Goal: Task Accomplishment & Management: Manage account settings

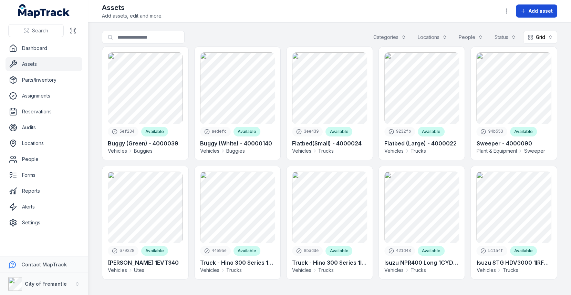
click at [535, 16] on button "Add asset" at bounding box center [536, 10] width 41 height 13
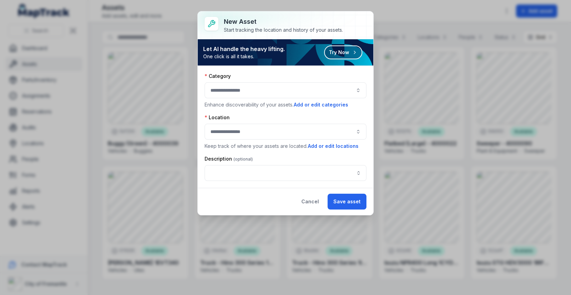
click at [241, 88] on button "button" at bounding box center [286, 90] width 162 height 16
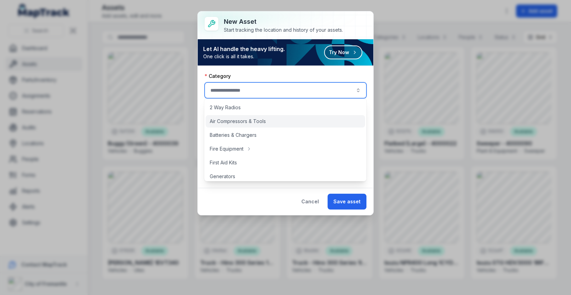
scroll to position [224, 0]
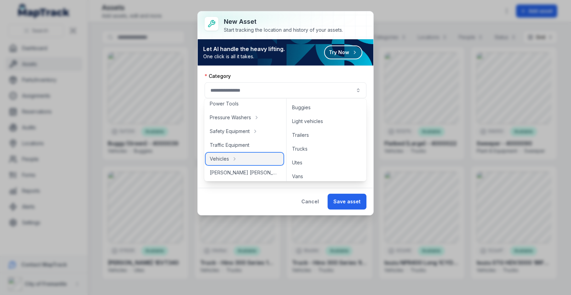
click at [216, 163] on div "Vehicles" at bounding box center [245, 159] width 78 height 12
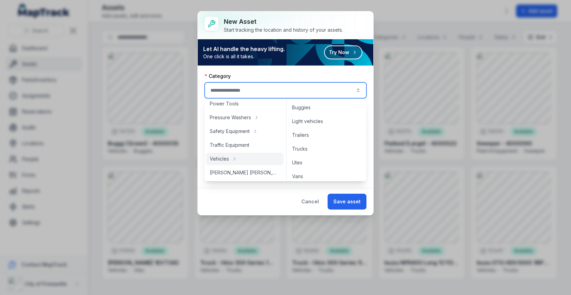
type input "********"
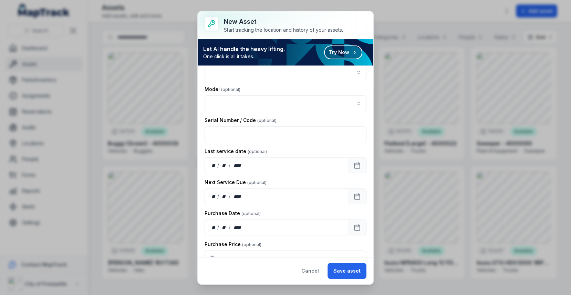
scroll to position [0, 0]
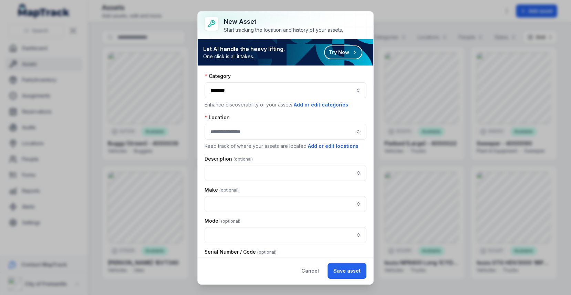
click at [298, 77] on div "Category" at bounding box center [286, 76] width 162 height 7
click at [317, 273] on button "Cancel" at bounding box center [310, 271] width 29 height 16
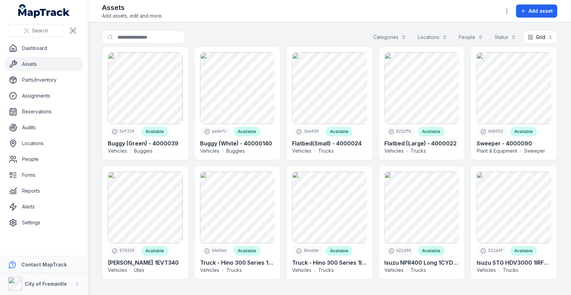
click at [267, 27] on main "Search for assets Categories Locations People Status Grid **** 5ef234 Available…" at bounding box center [329, 158] width 483 height 273
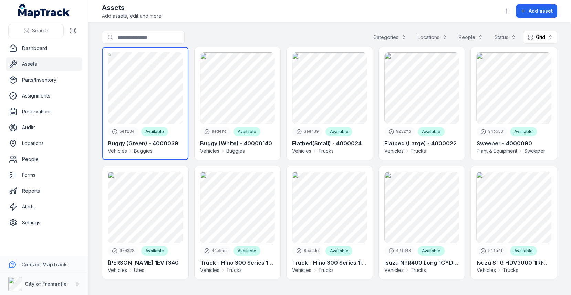
click at [166, 84] on link at bounding box center [145, 103] width 86 height 113
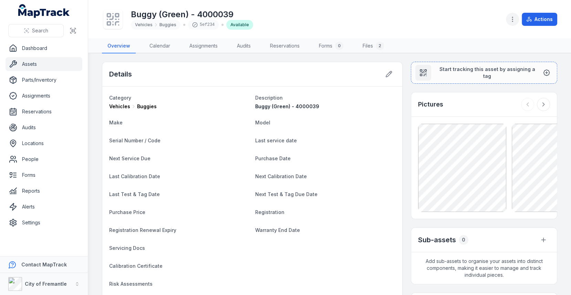
click at [516, 19] on icon "button" at bounding box center [512, 19] width 7 height 7
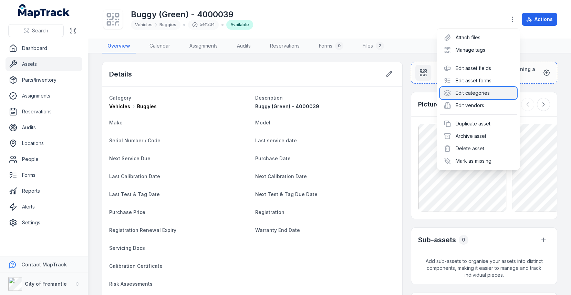
click at [478, 89] on div "Edit categories" at bounding box center [478, 93] width 77 height 12
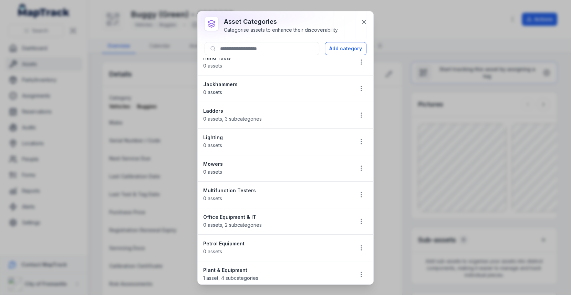
scroll to position [350, 0]
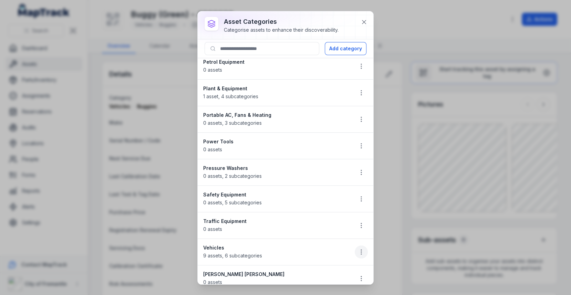
click at [359, 248] on icon "button" at bounding box center [361, 251] width 7 height 7
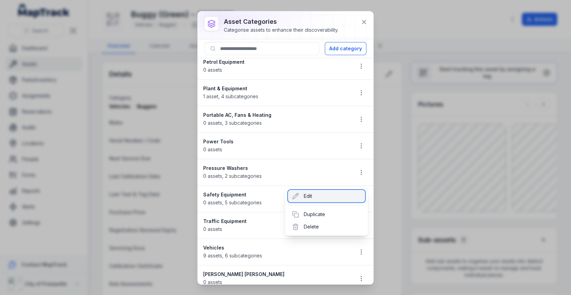
click at [330, 197] on div "Edit" at bounding box center [326, 196] width 77 height 12
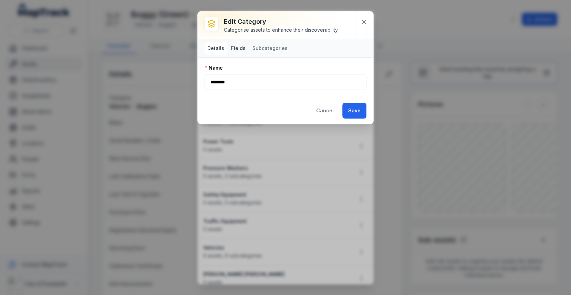
click at [241, 47] on button "Fields" at bounding box center [239, 48] width 20 height 12
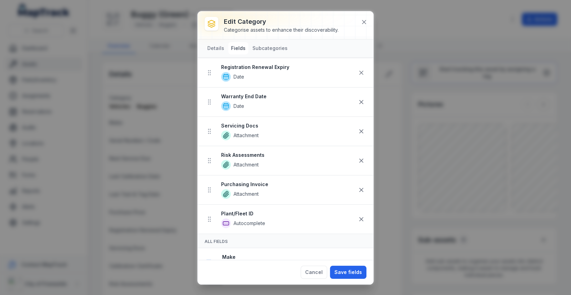
scroll to position [267, 0]
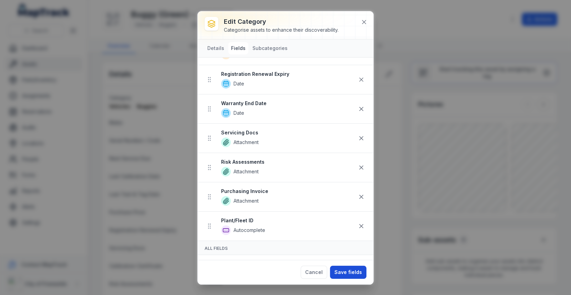
click at [357, 270] on button "Save fields" at bounding box center [348, 272] width 37 height 13
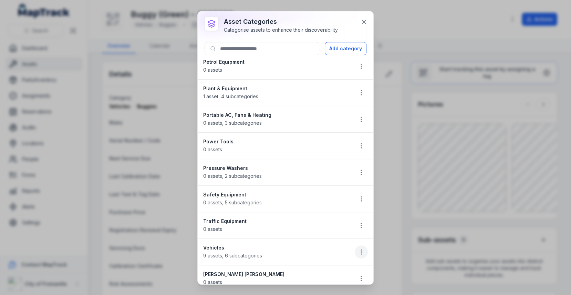
click at [356, 245] on button "button" at bounding box center [361, 251] width 13 height 13
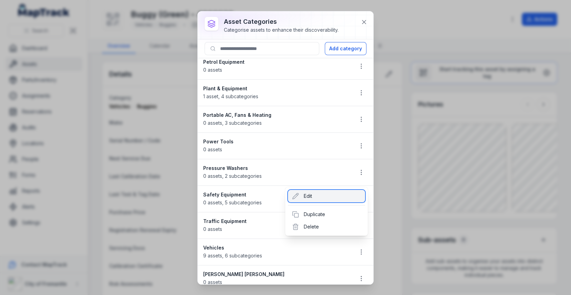
click at [321, 199] on div "Edit" at bounding box center [326, 196] width 77 height 12
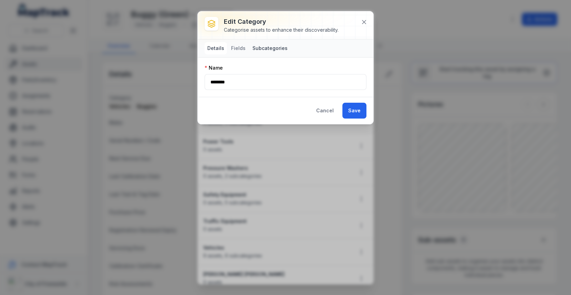
click at [260, 50] on button "Subcategories" at bounding box center [270, 48] width 41 height 12
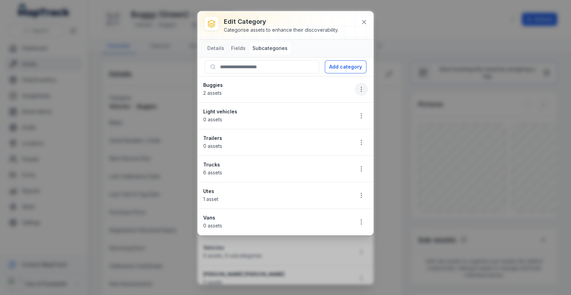
click at [362, 91] on icon "button" at bounding box center [361, 89] width 7 height 7
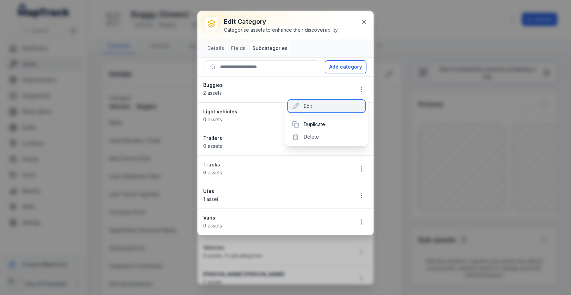
click at [322, 106] on div "Edit" at bounding box center [326, 106] width 77 height 12
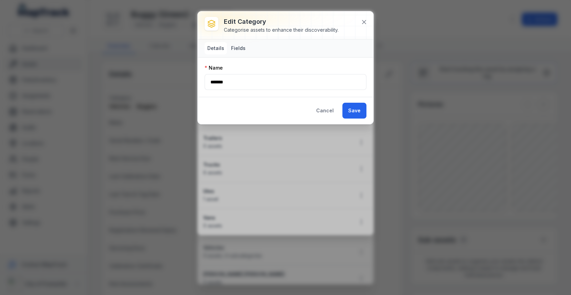
click at [236, 42] on button "Fields" at bounding box center [239, 48] width 20 height 12
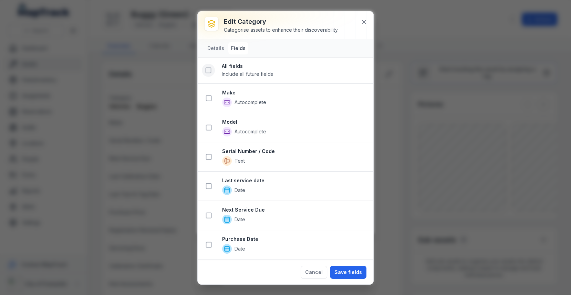
click at [205, 69] on icon at bounding box center [208, 70] width 7 height 7
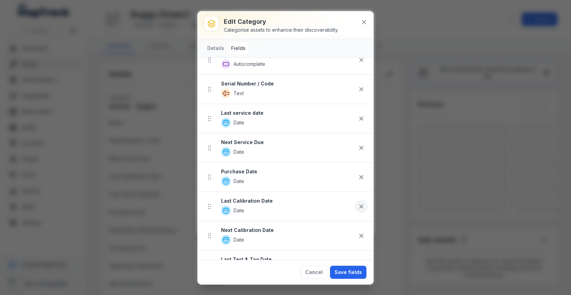
click at [360, 203] on icon at bounding box center [361, 206] width 7 height 7
click at [363, 232] on icon at bounding box center [361, 235] width 7 height 7
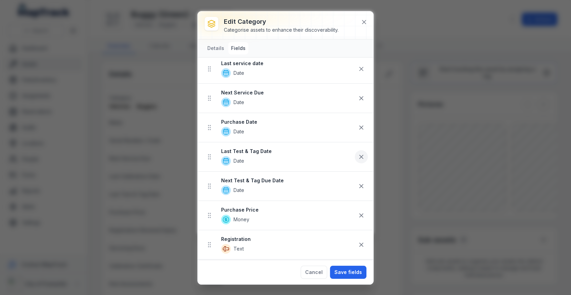
click at [361, 154] on icon at bounding box center [361, 156] width 7 height 7
click at [361, 156] on icon at bounding box center [361, 156] width 7 height 7
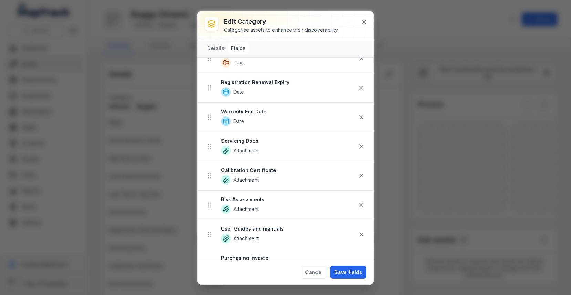
scroll to position [267, 0]
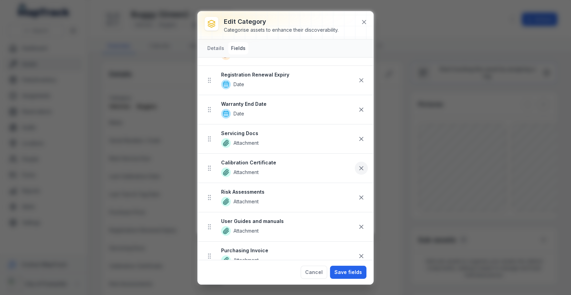
click at [363, 166] on icon at bounding box center [361, 167] width 3 height 3
click at [364, 194] on icon at bounding box center [361, 197] width 7 height 7
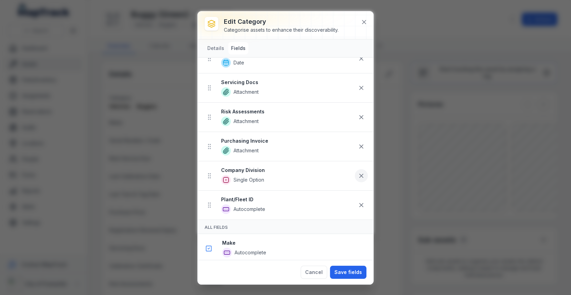
click at [362, 174] on icon at bounding box center [361, 175] width 3 height 3
click at [354, 271] on button "Save fields" at bounding box center [348, 272] width 37 height 13
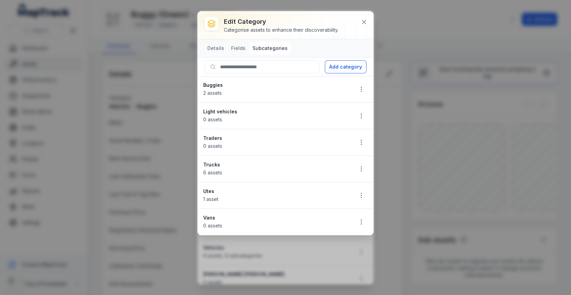
click at [364, 28] on div at bounding box center [286, 25] width 176 height 28
click at [365, 23] on icon at bounding box center [364, 22] width 7 height 7
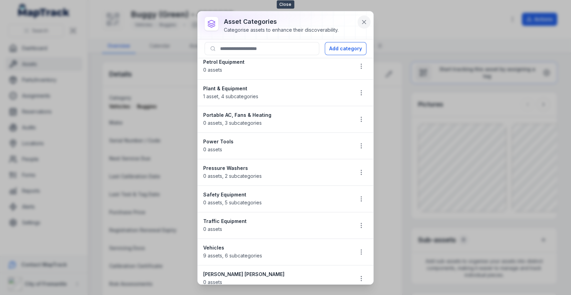
click at [364, 23] on icon at bounding box center [364, 22] width 7 height 7
